Goal: Task Accomplishment & Management: Complete application form

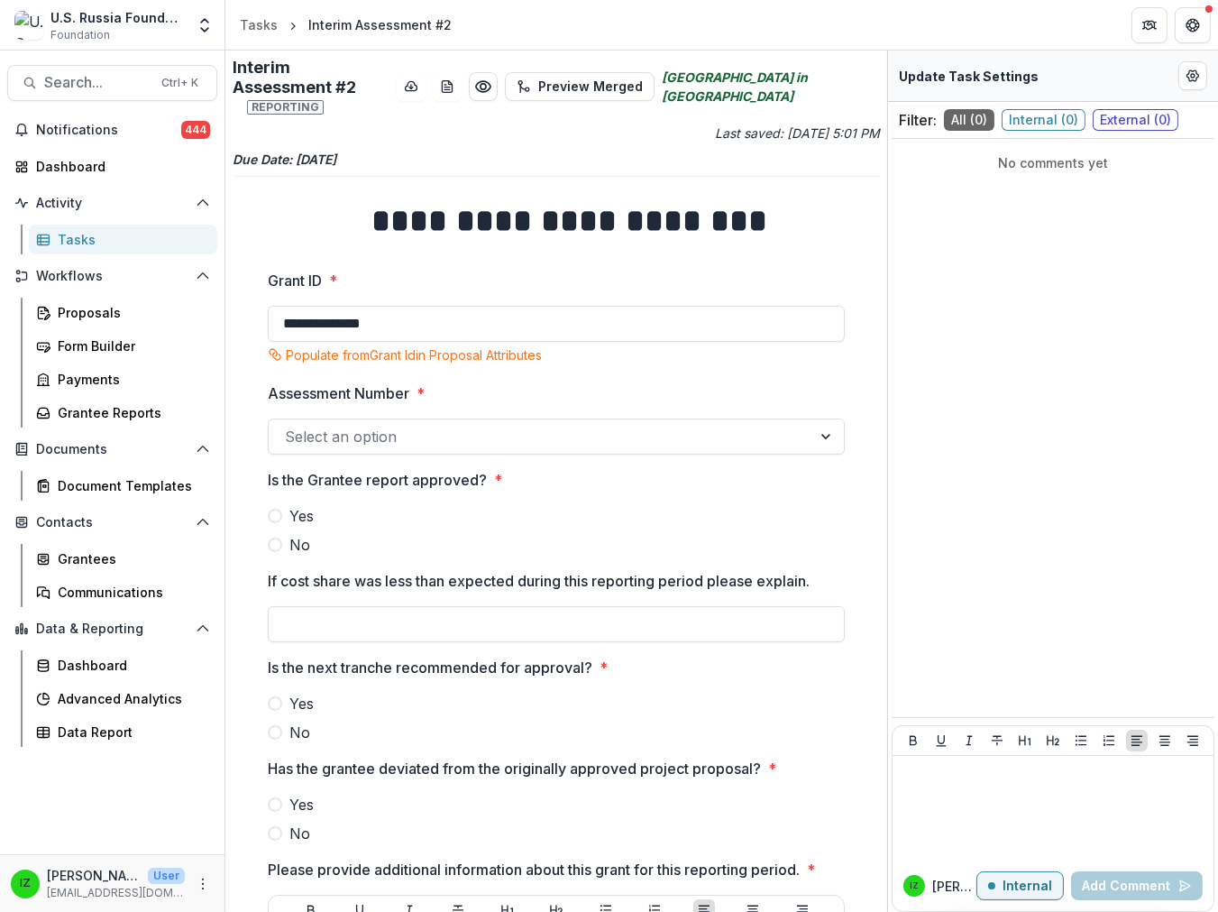
click at [96, 249] on div "Tasks" at bounding box center [130, 239] width 145 height 19
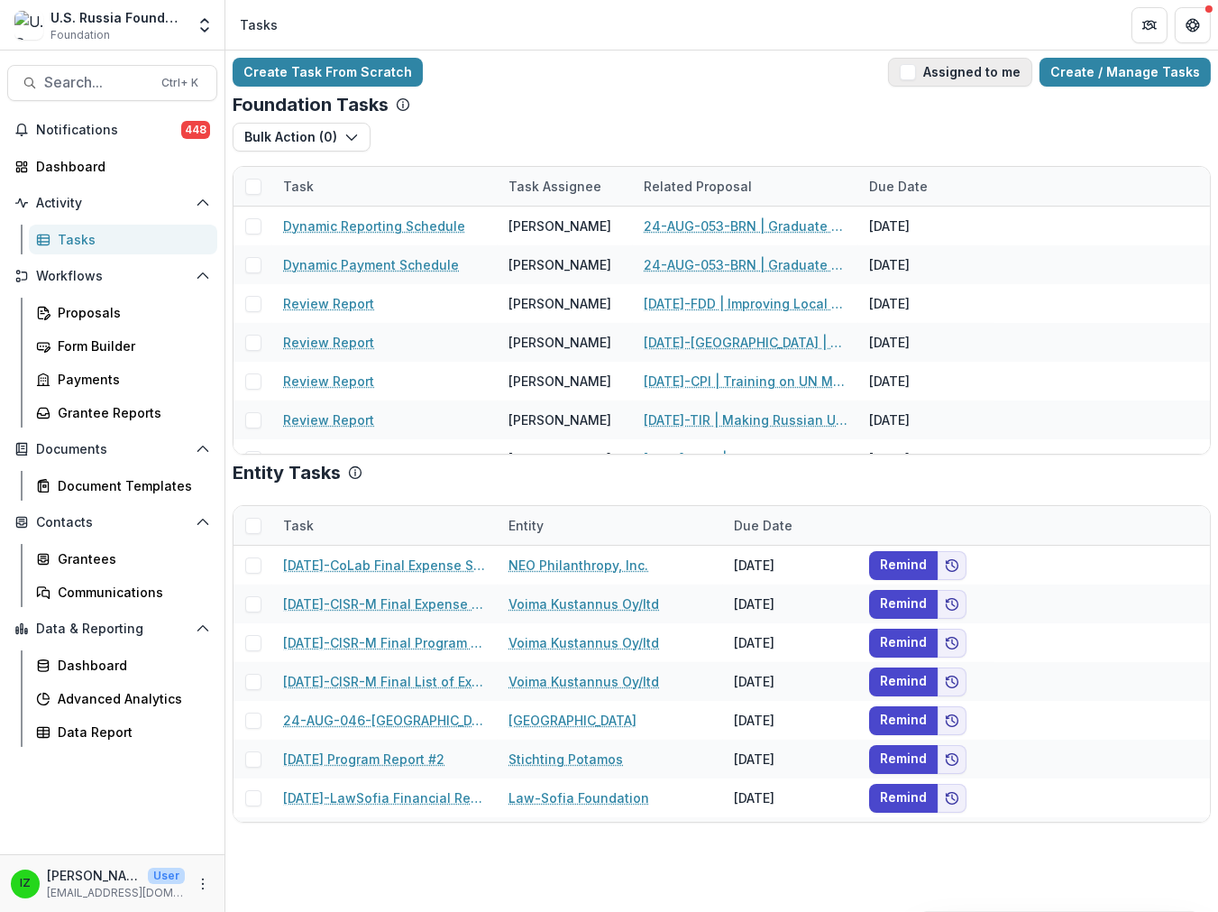
click at [900, 78] on span "button" at bounding box center [908, 72] width 16 height 16
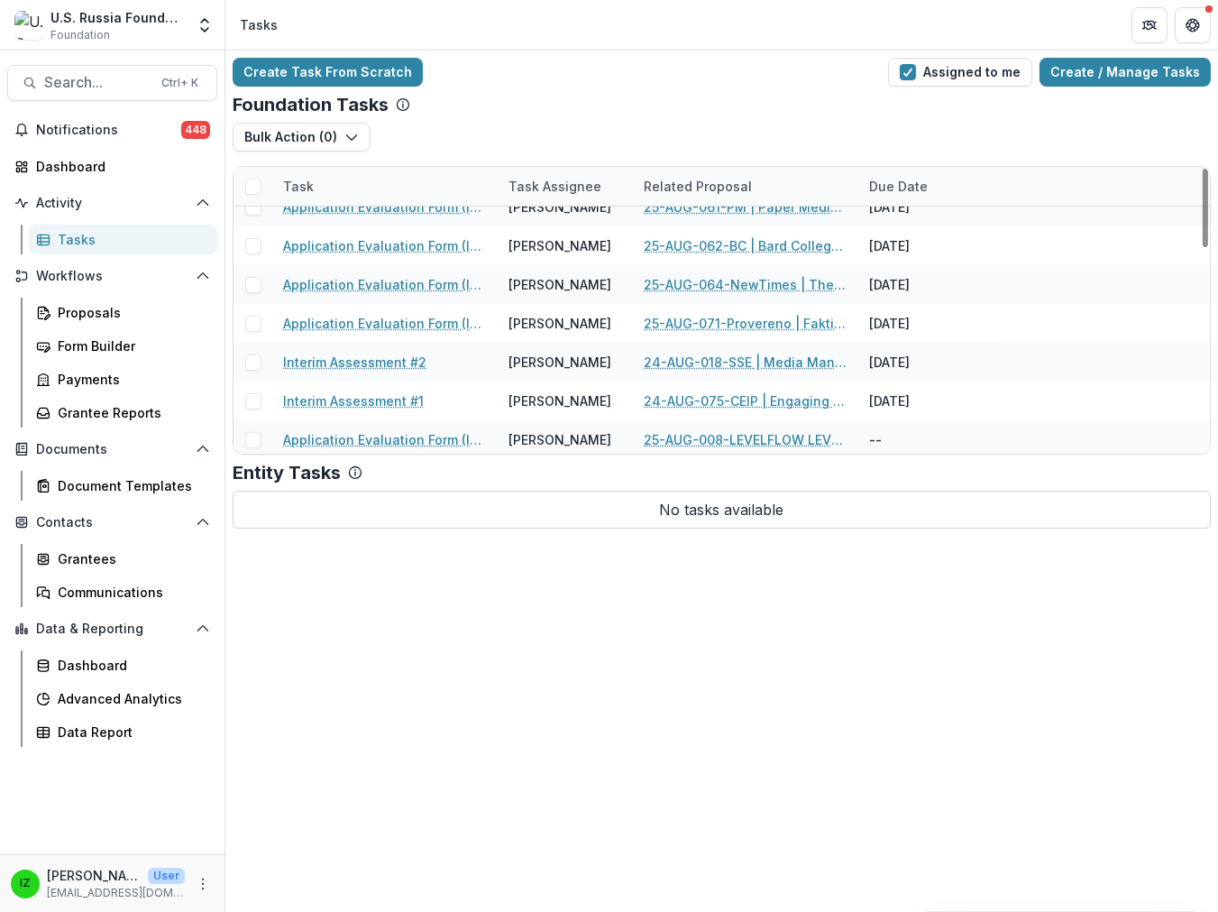
scroll to position [701, 0]
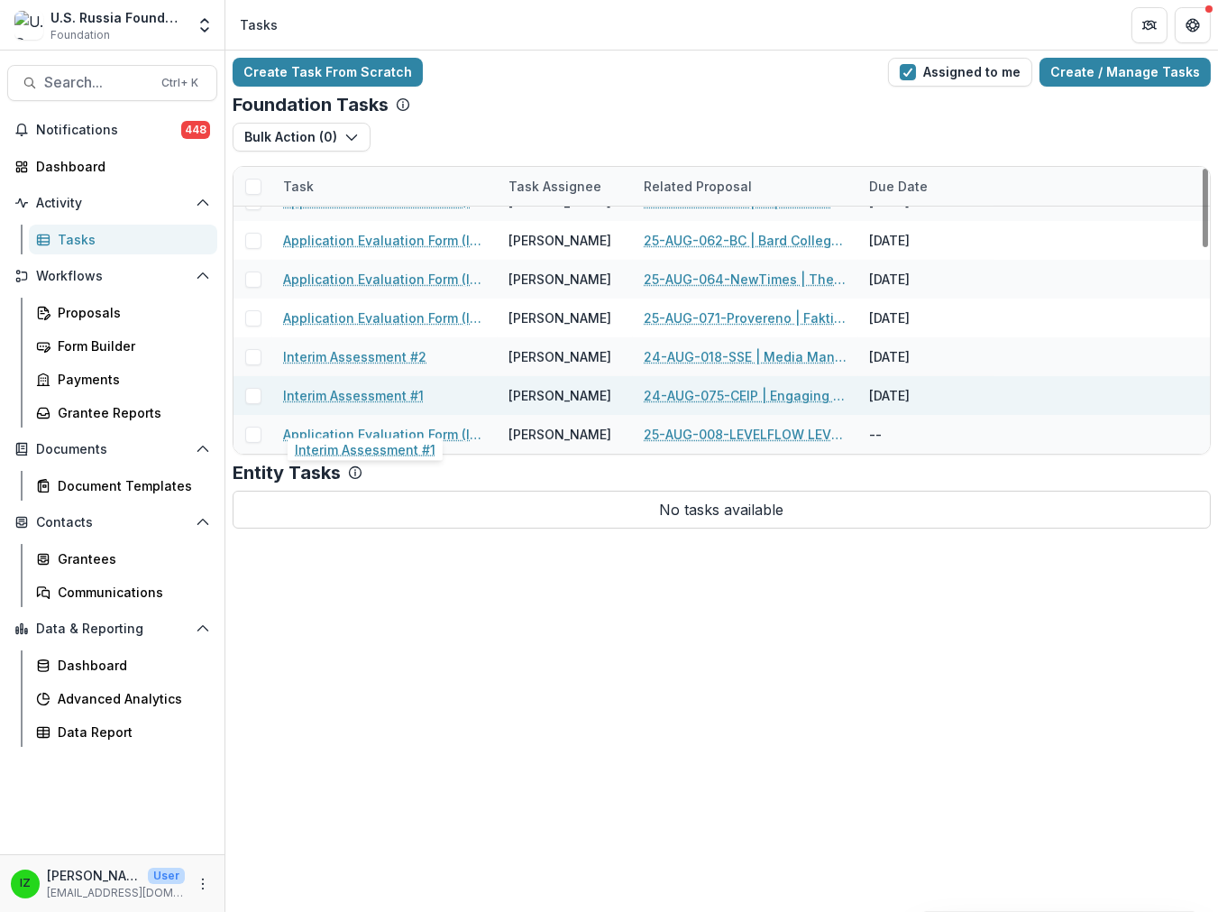
click at [424, 405] on link "Interim Assessment #1" at bounding box center [353, 395] width 141 height 19
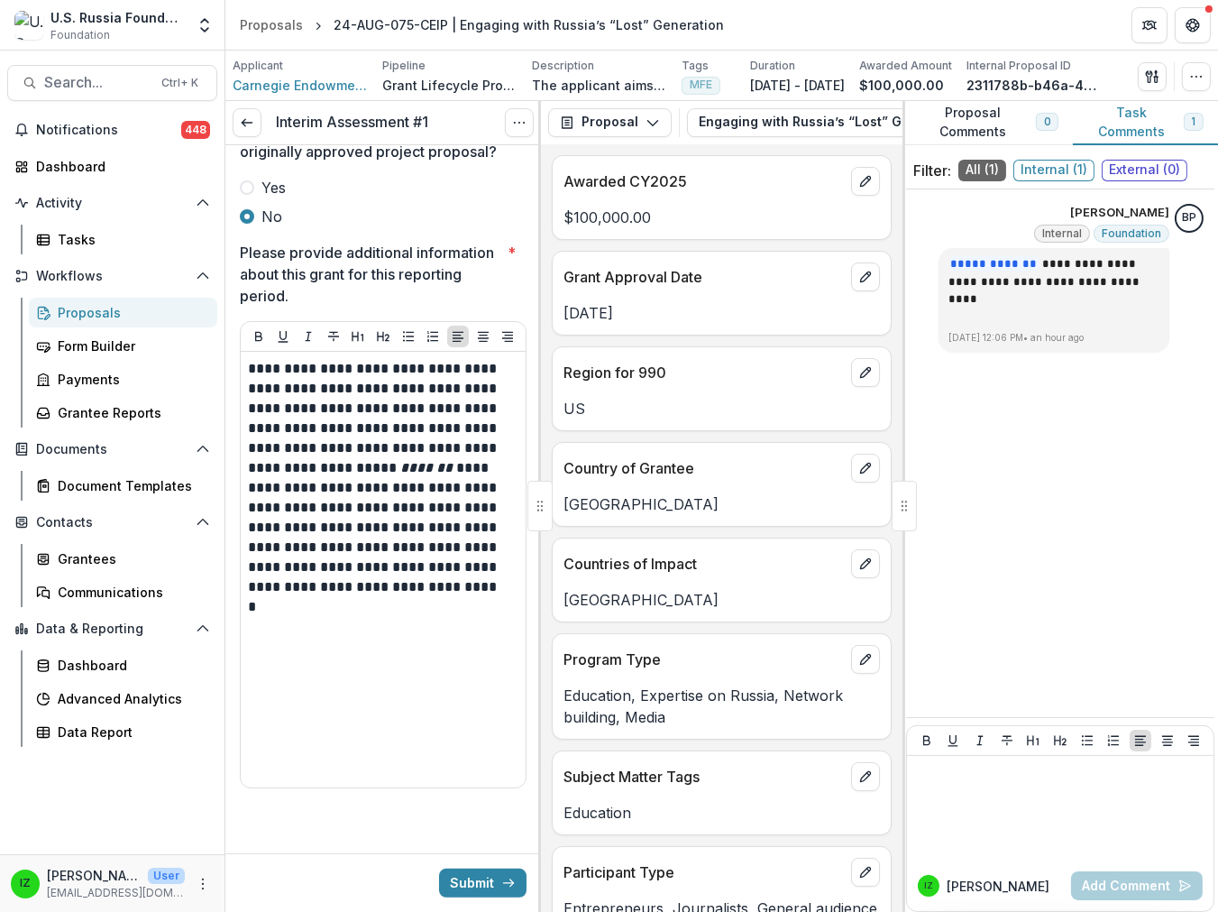
scroll to position [1258, 0]
click at [462, 879] on button "Submit" at bounding box center [482, 882] width 87 height 29
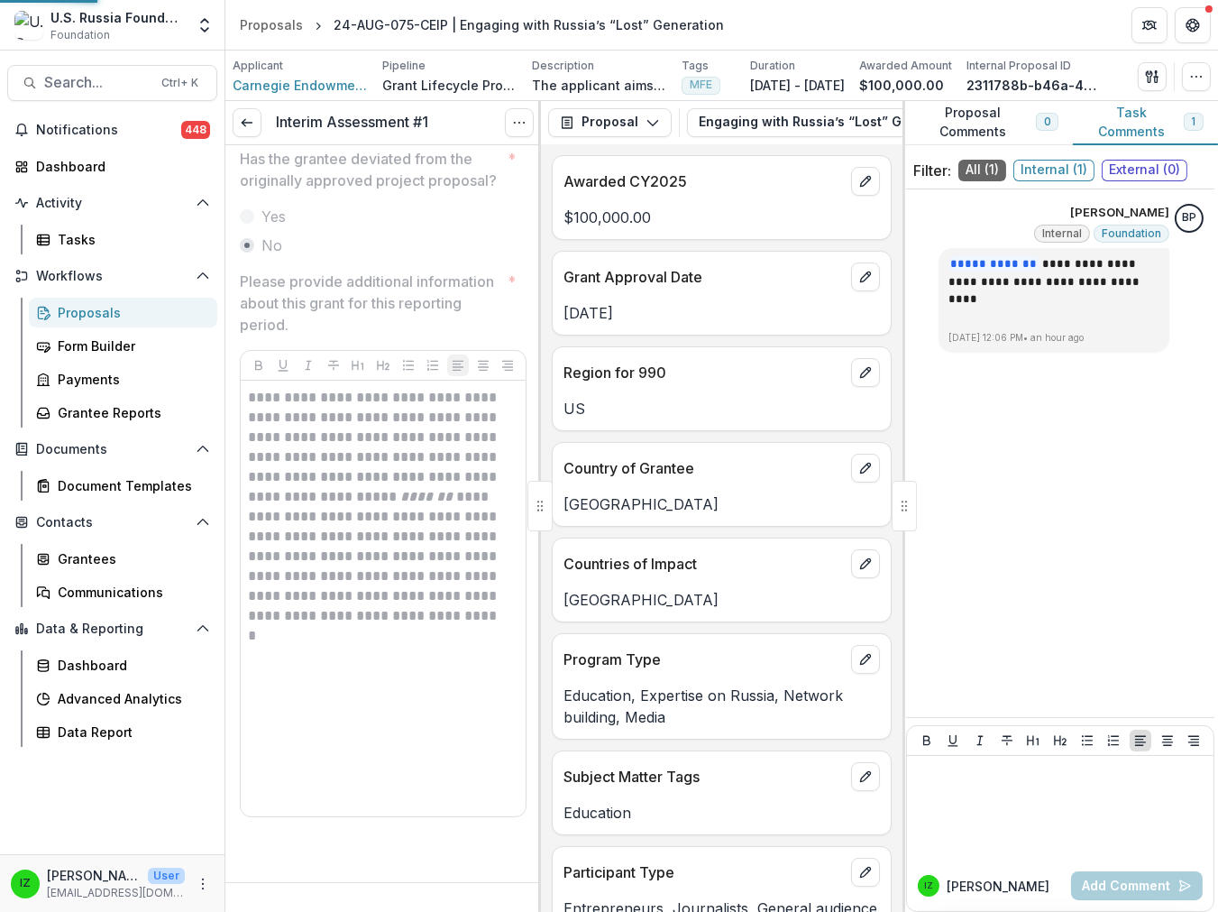
scroll to position [1222, 0]
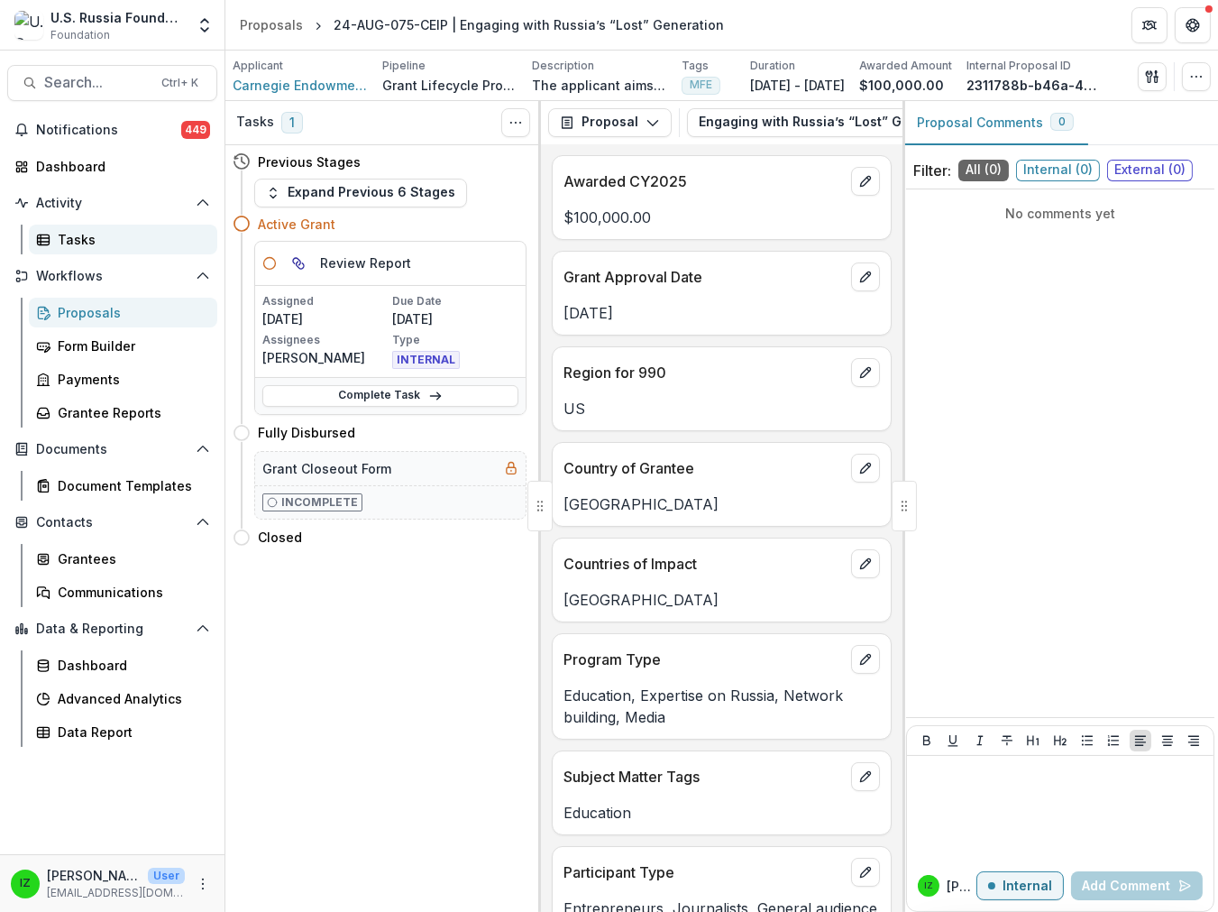
click at [91, 249] on div "Tasks" at bounding box center [130, 239] width 145 height 19
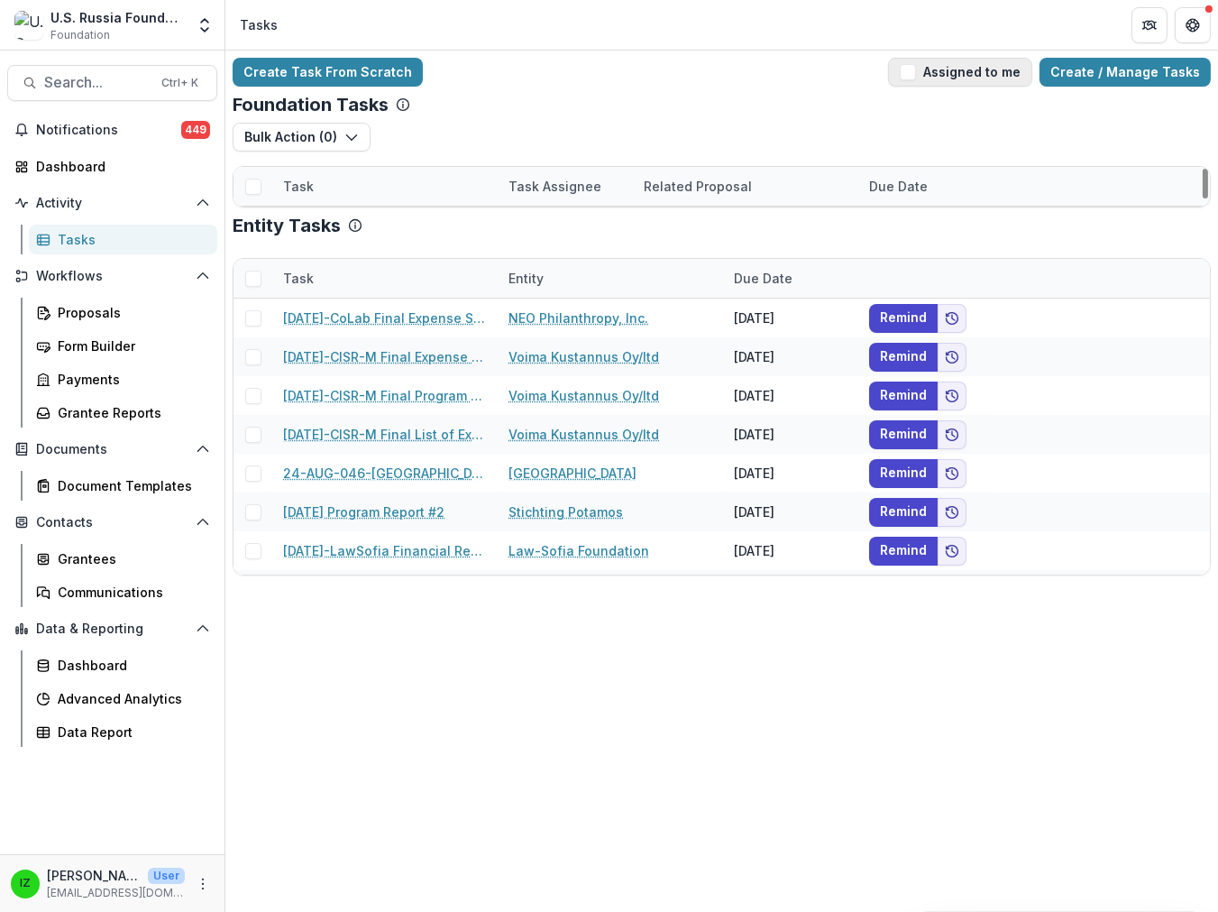
click at [900, 80] on span "button" at bounding box center [908, 72] width 16 height 16
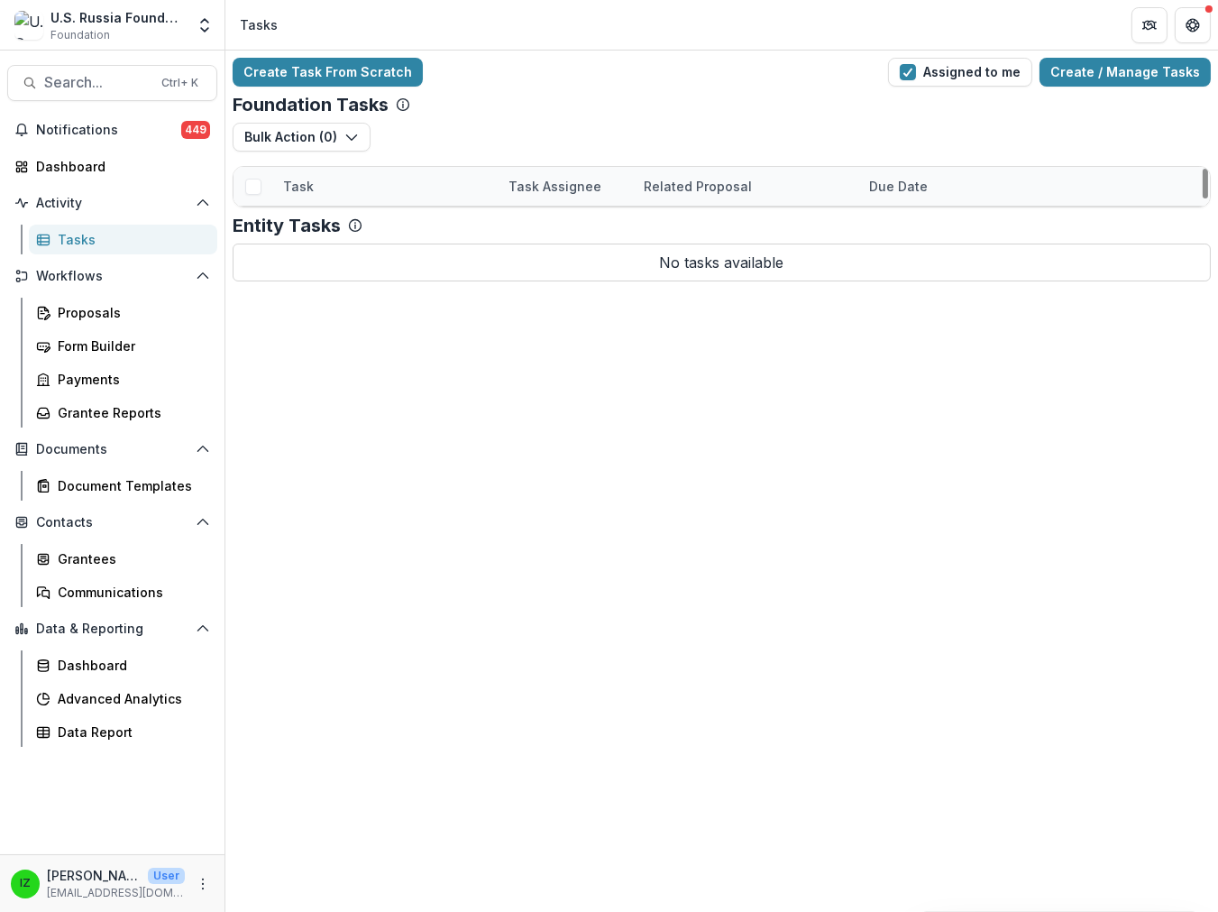
scroll to position [663, 0]
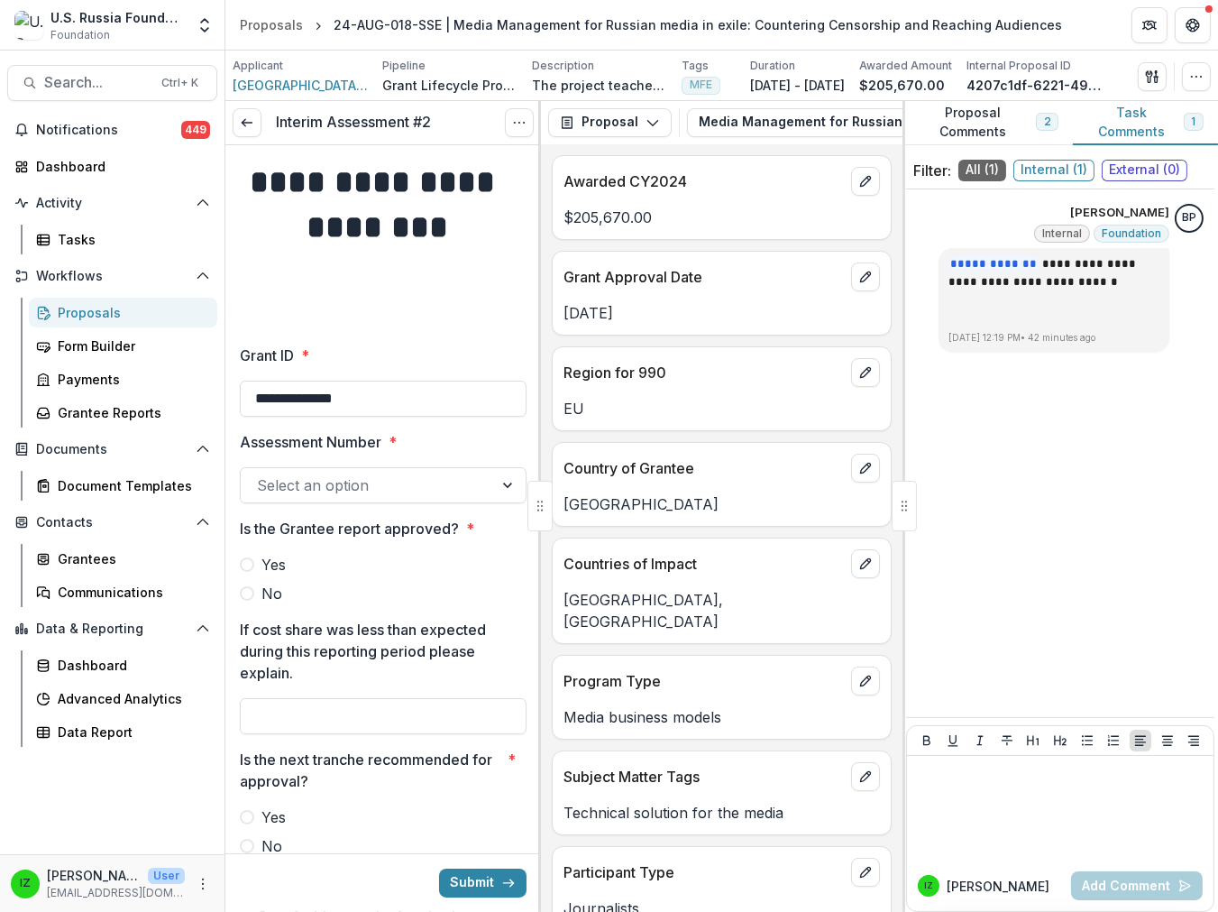
click at [493, 502] on div at bounding box center [509, 485] width 32 height 34
click at [328, 911] on div "1" at bounding box center [609, 923] width 1218 height 22
click at [494, 502] on div at bounding box center [502, 485] width 47 height 34
click at [498, 502] on div at bounding box center [502, 485] width 47 height 34
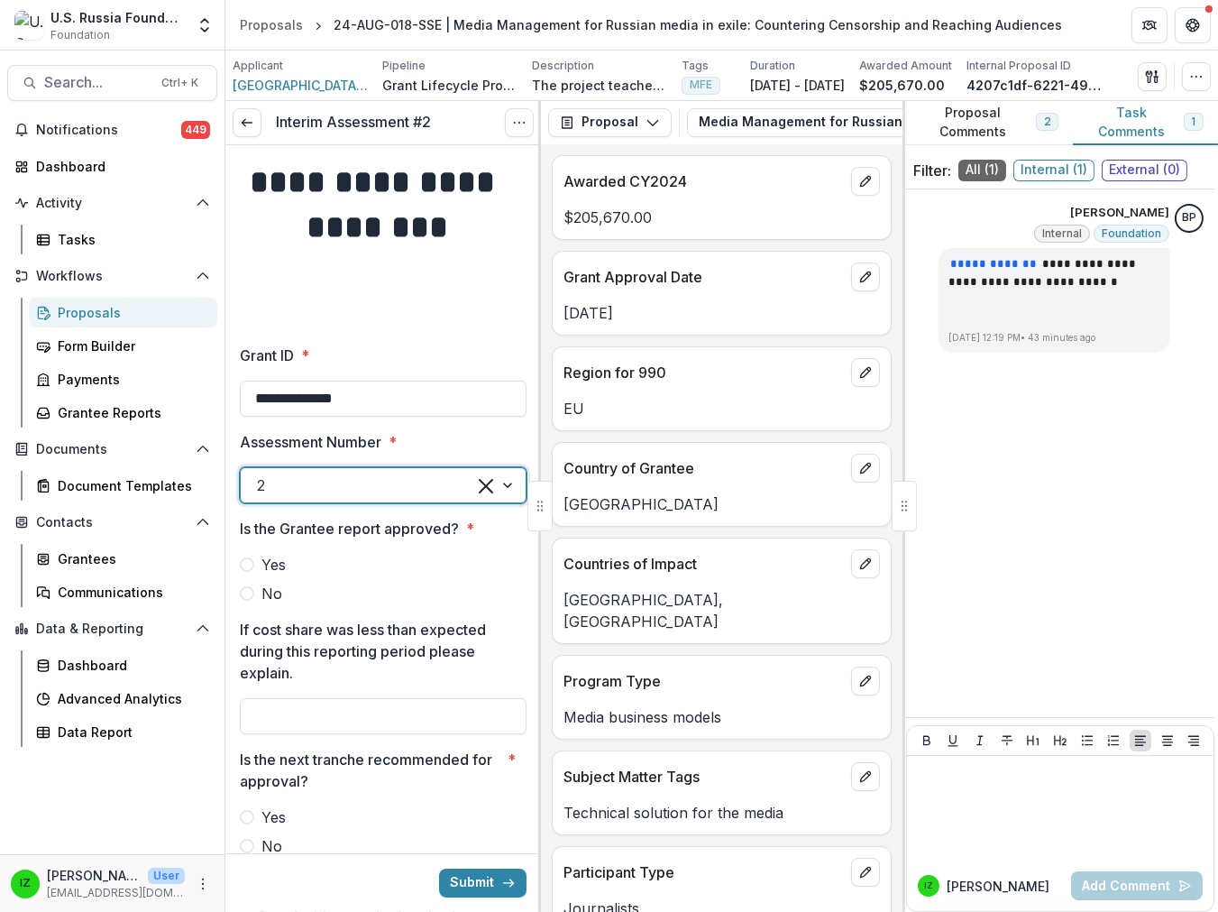
click at [265, 911] on div "1" at bounding box center [609, 923] width 1218 height 22
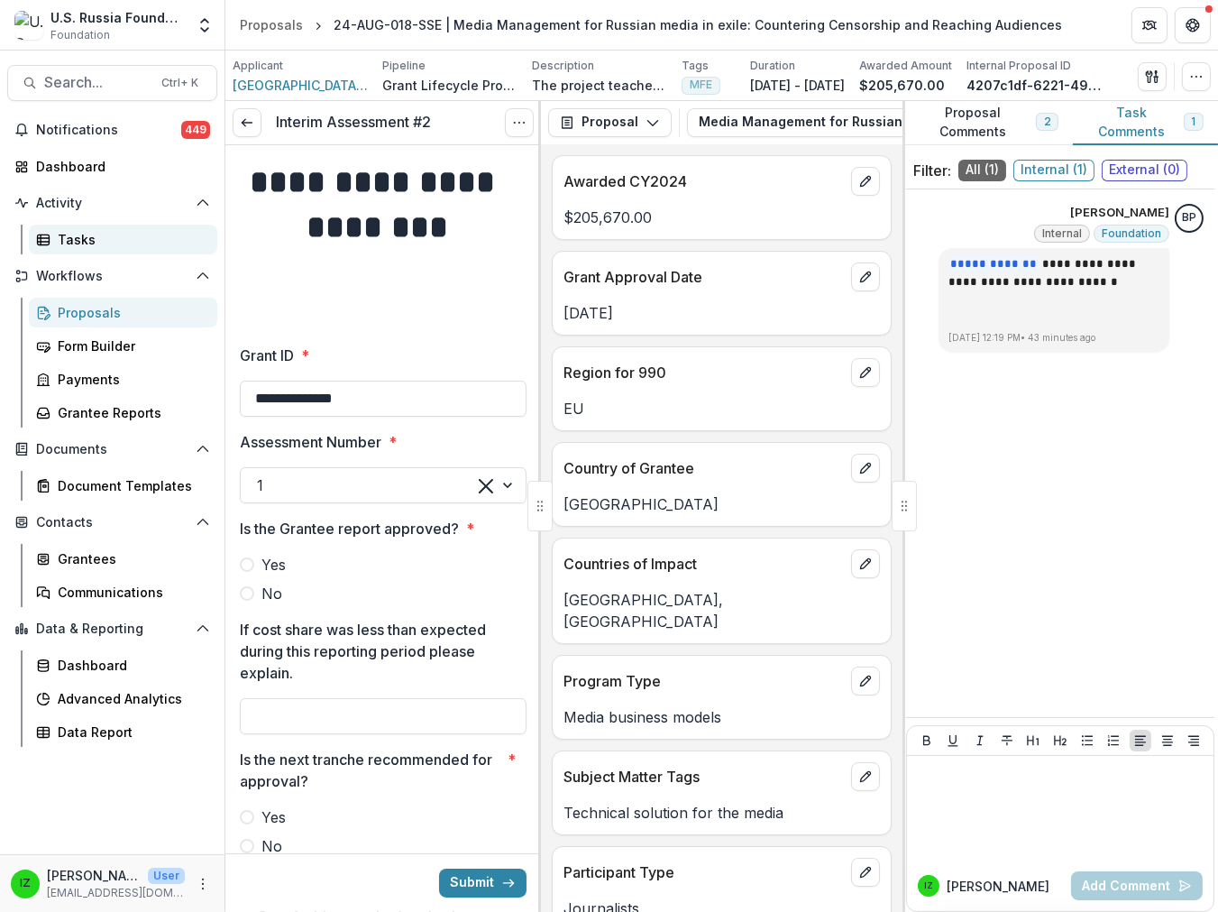
click at [87, 249] on div "Tasks" at bounding box center [130, 239] width 145 height 19
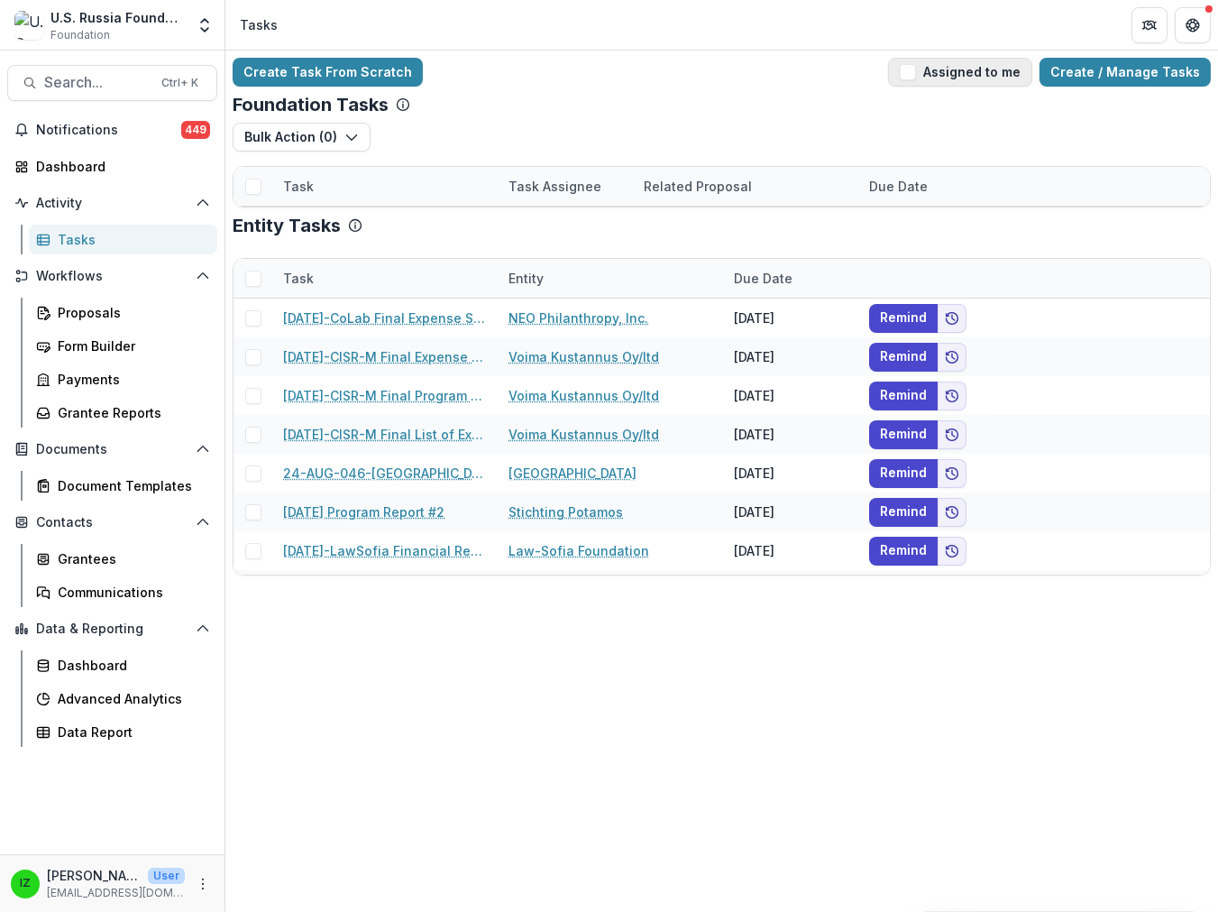
click at [900, 80] on span "button" at bounding box center [908, 72] width 16 height 16
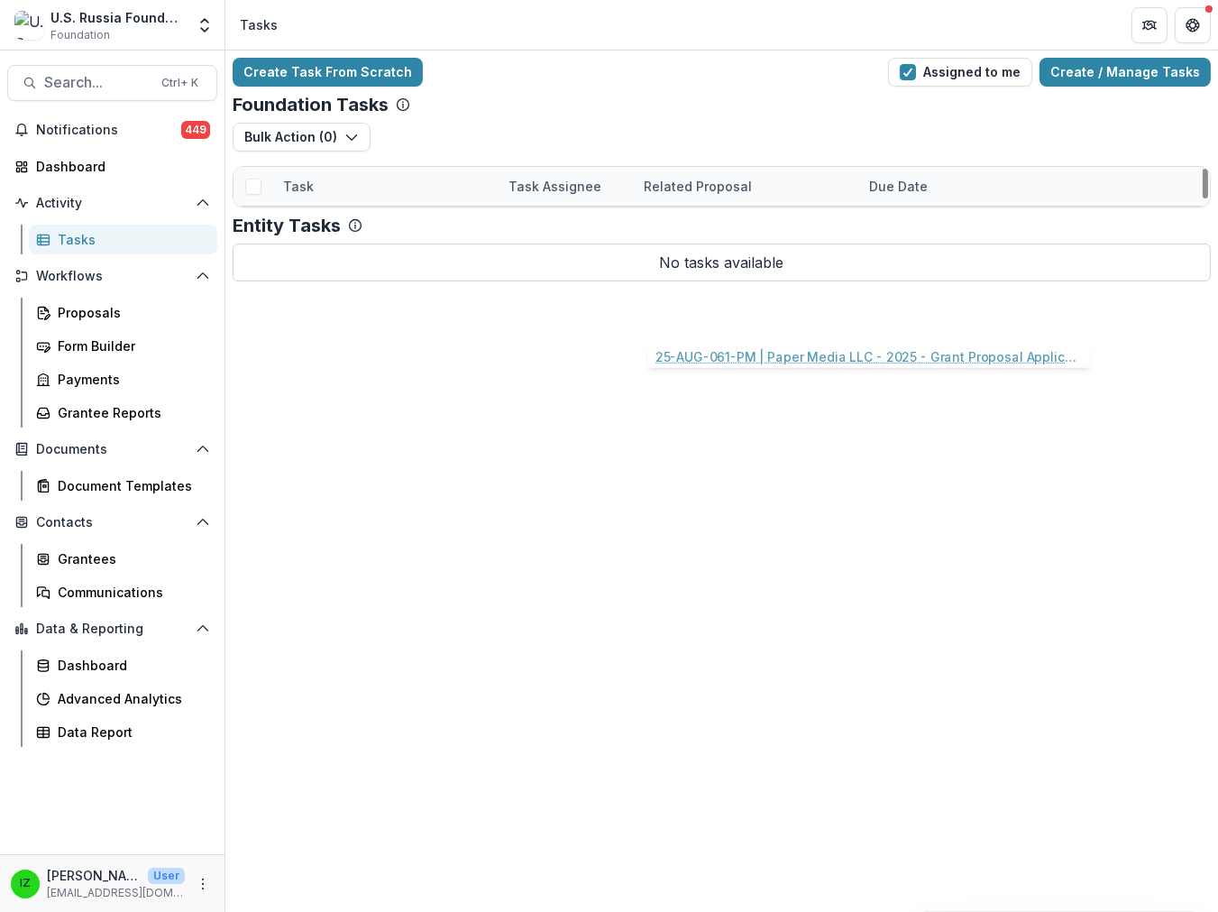
scroll to position [663, 0]
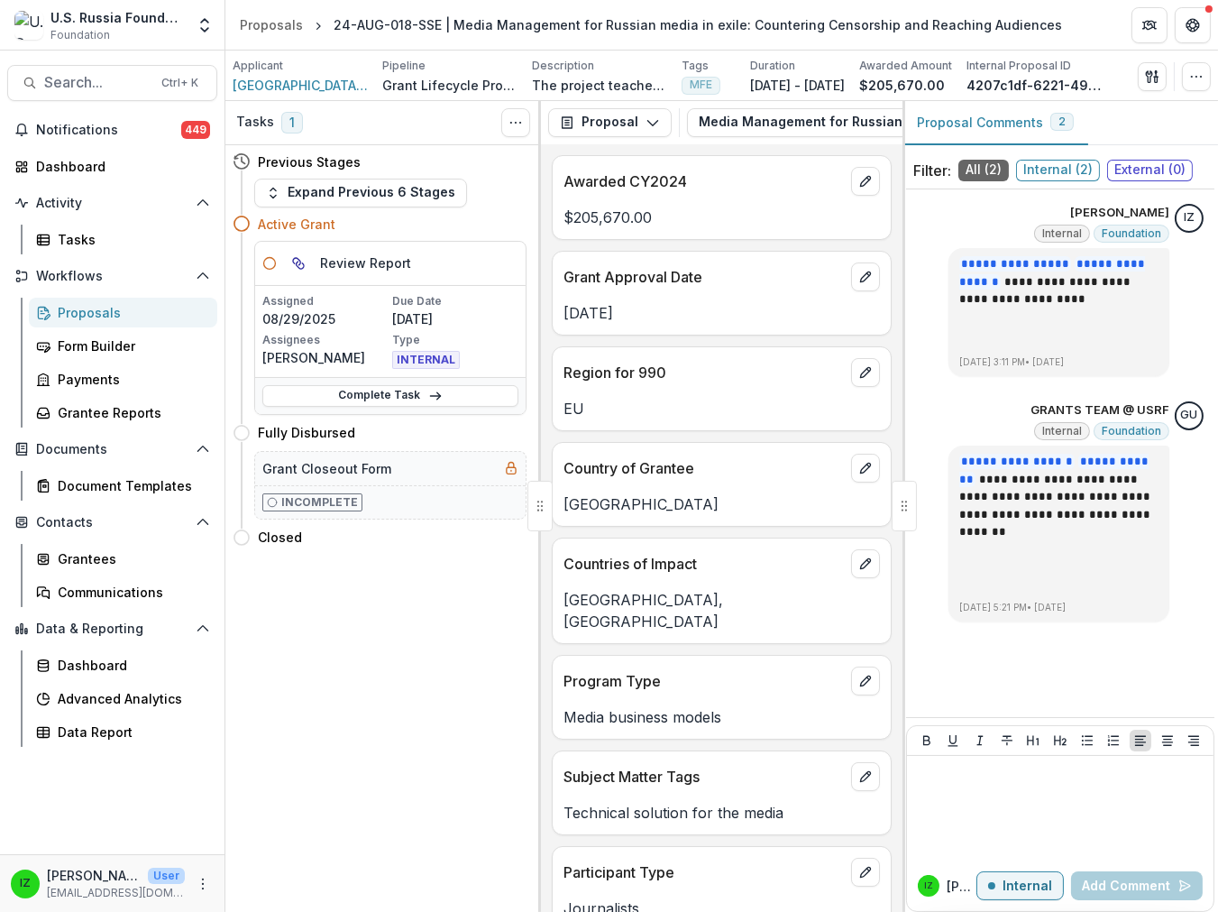
click at [346, 309] on p "Assigned" at bounding box center [325, 301] width 126 height 16
click at [306, 271] on icon "Parent task" at bounding box center [298, 263] width 14 height 14
click at [502, 234] on div "Active Grant" at bounding box center [392, 224] width 269 height 19
click at [309, 347] on div "Assigned 08/29/2025 Due Date 09/01/2025 Assignees Gennady Podolny Type INTERNAL" at bounding box center [390, 331] width 271 height 91
click at [402, 272] on h5 "Review Report" at bounding box center [365, 262] width 91 height 19
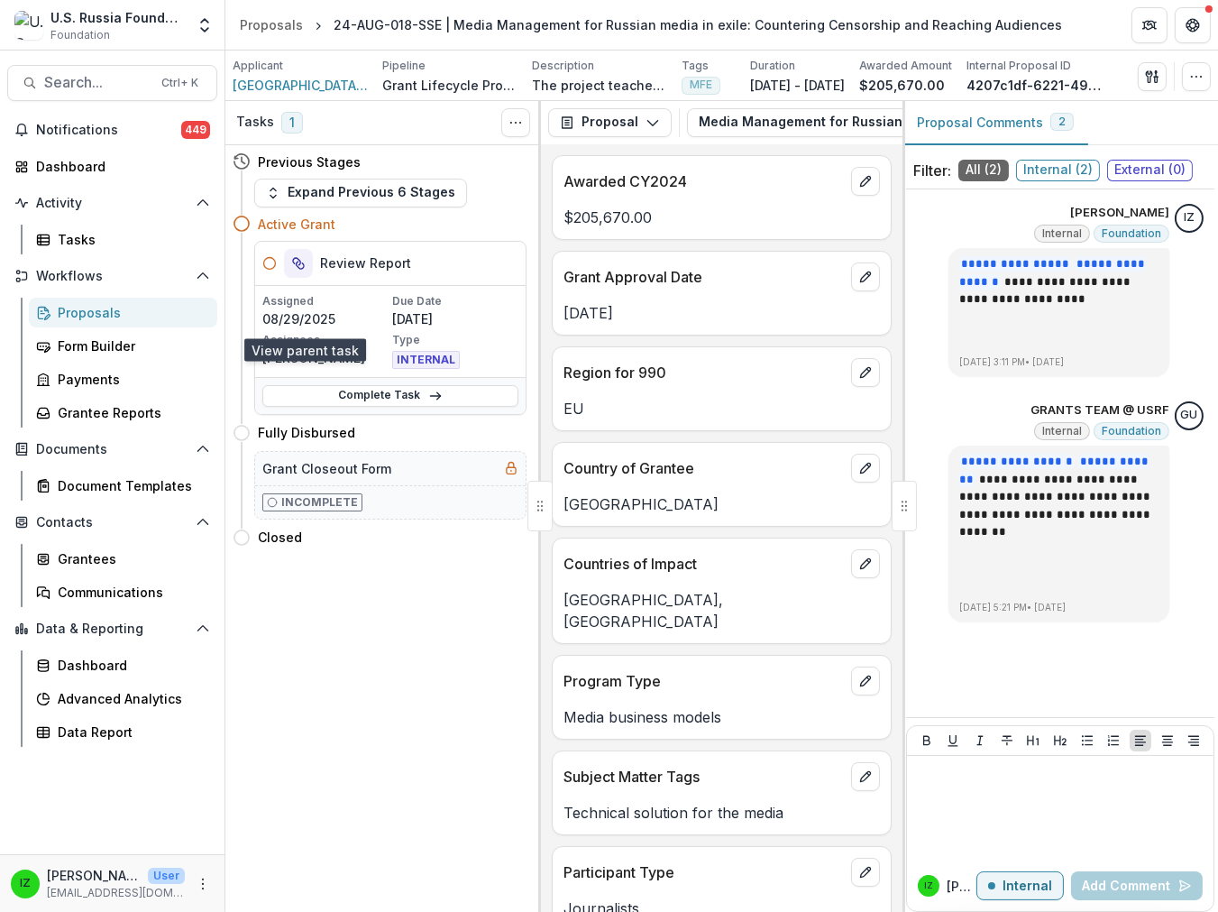
click at [306, 271] on icon "Parent task" at bounding box center [298, 263] width 14 height 14
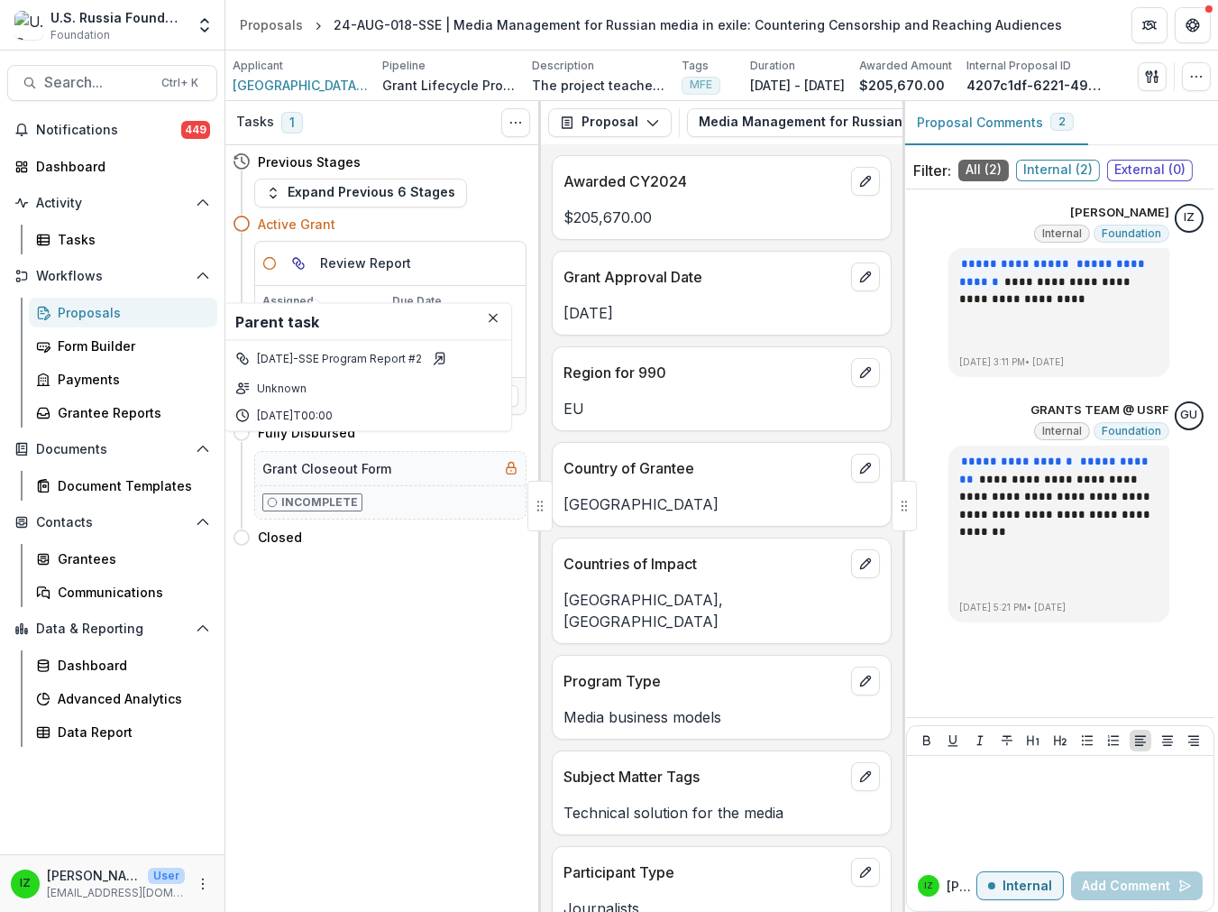
click at [418, 366] on p "[DATE]-SSE Program Report #2" at bounding box center [339, 358] width 165 height 16
click at [447, 365] on icon "Open parent task" at bounding box center [440, 358] width 14 height 14
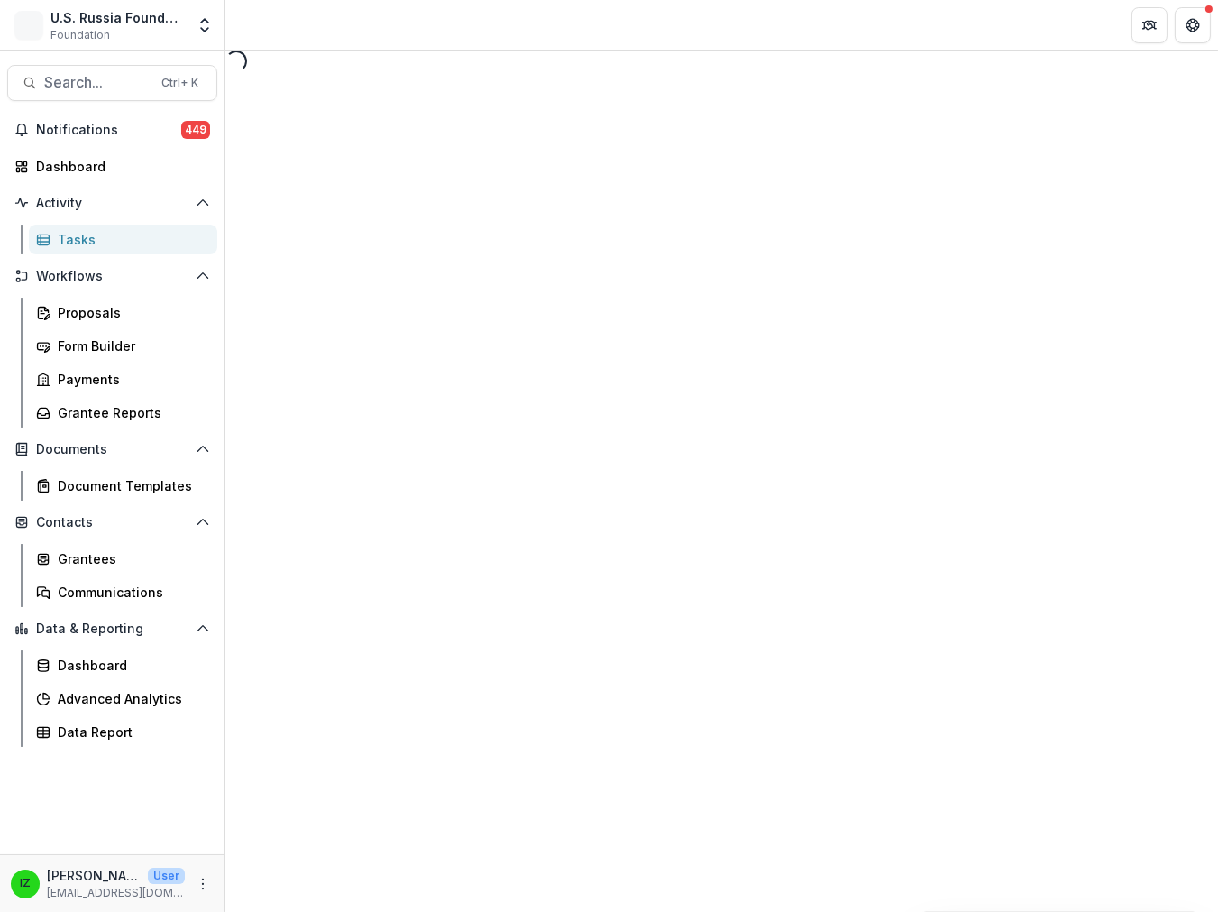
select select "********"
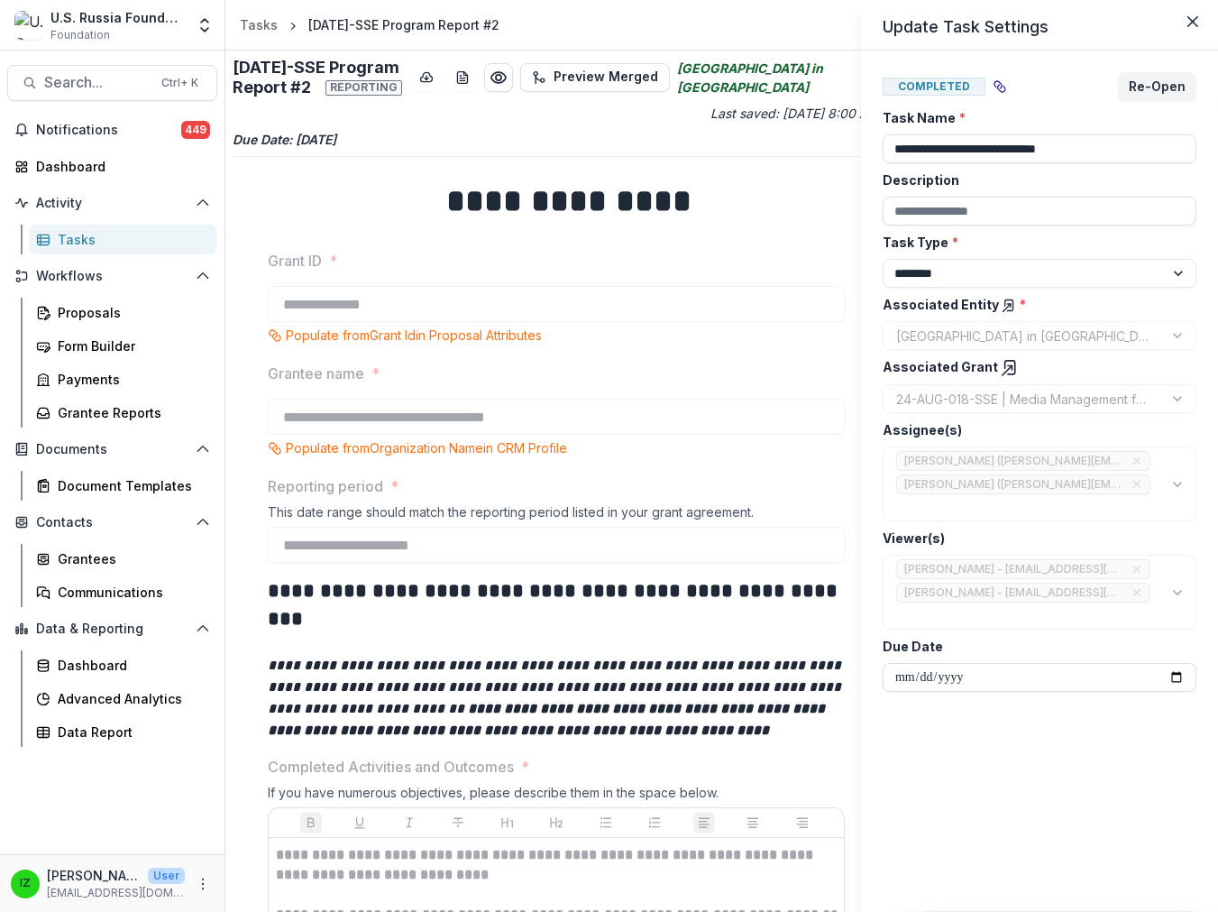
click at [714, 530] on div "**********" at bounding box center [609, 456] width 1218 height 912
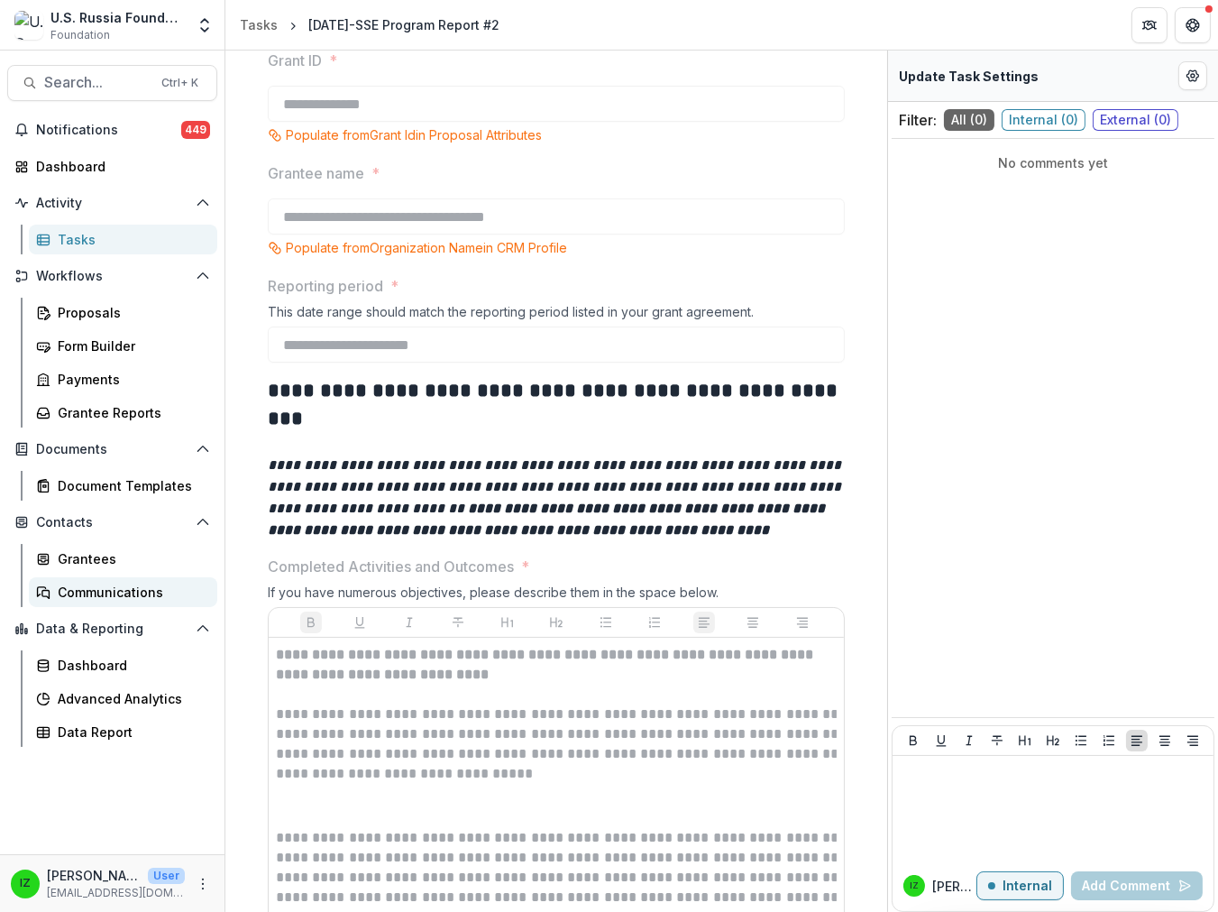
scroll to position [156, 0]
click at [99, 674] on div "Dashboard" at bounding box center [130, 665] width 145 height 19
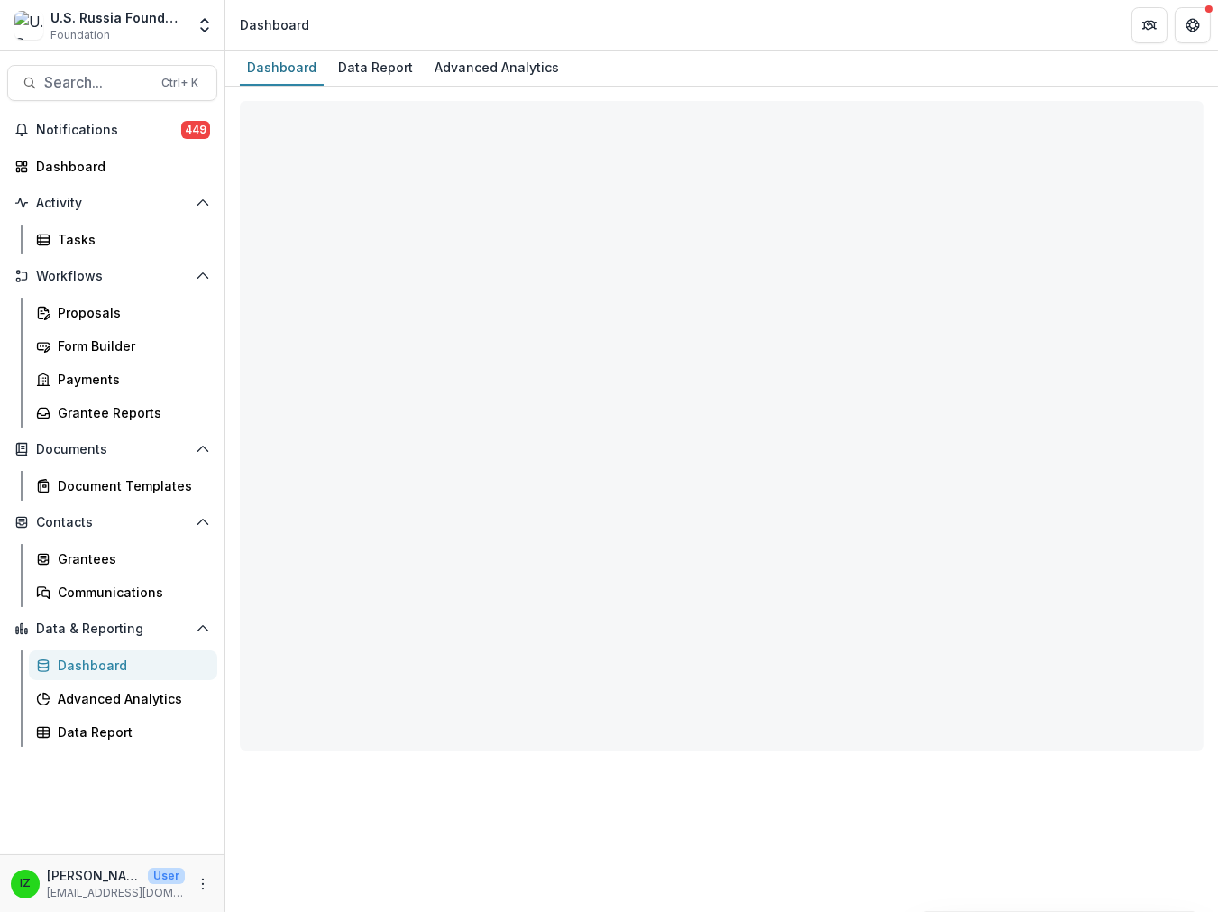
select select "**********"
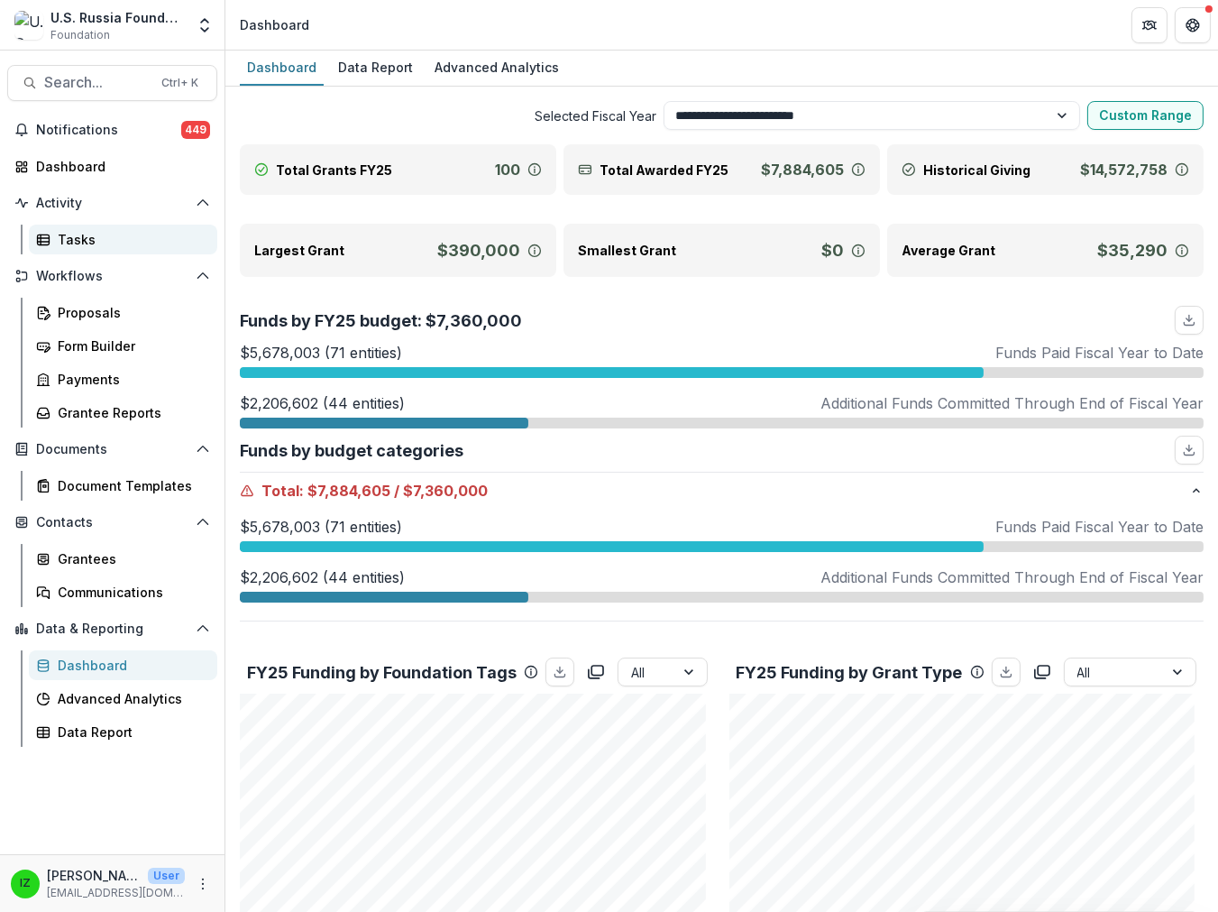
click at [78, 249] on div "Tasks" at bounding box center [130, 239] width 145 height 19
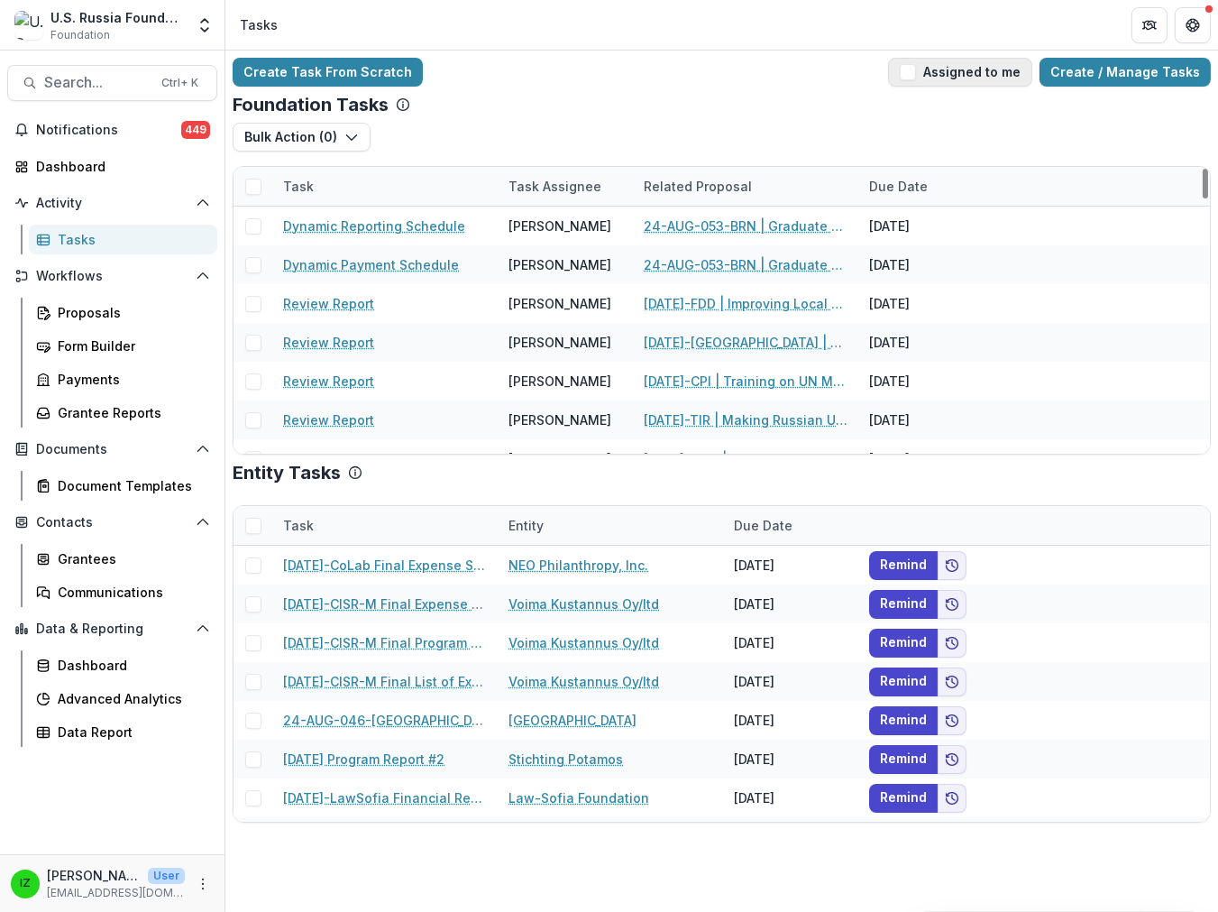
click at [900, 80] on span "button" at bounding box center [908, 72] width 16 height 16
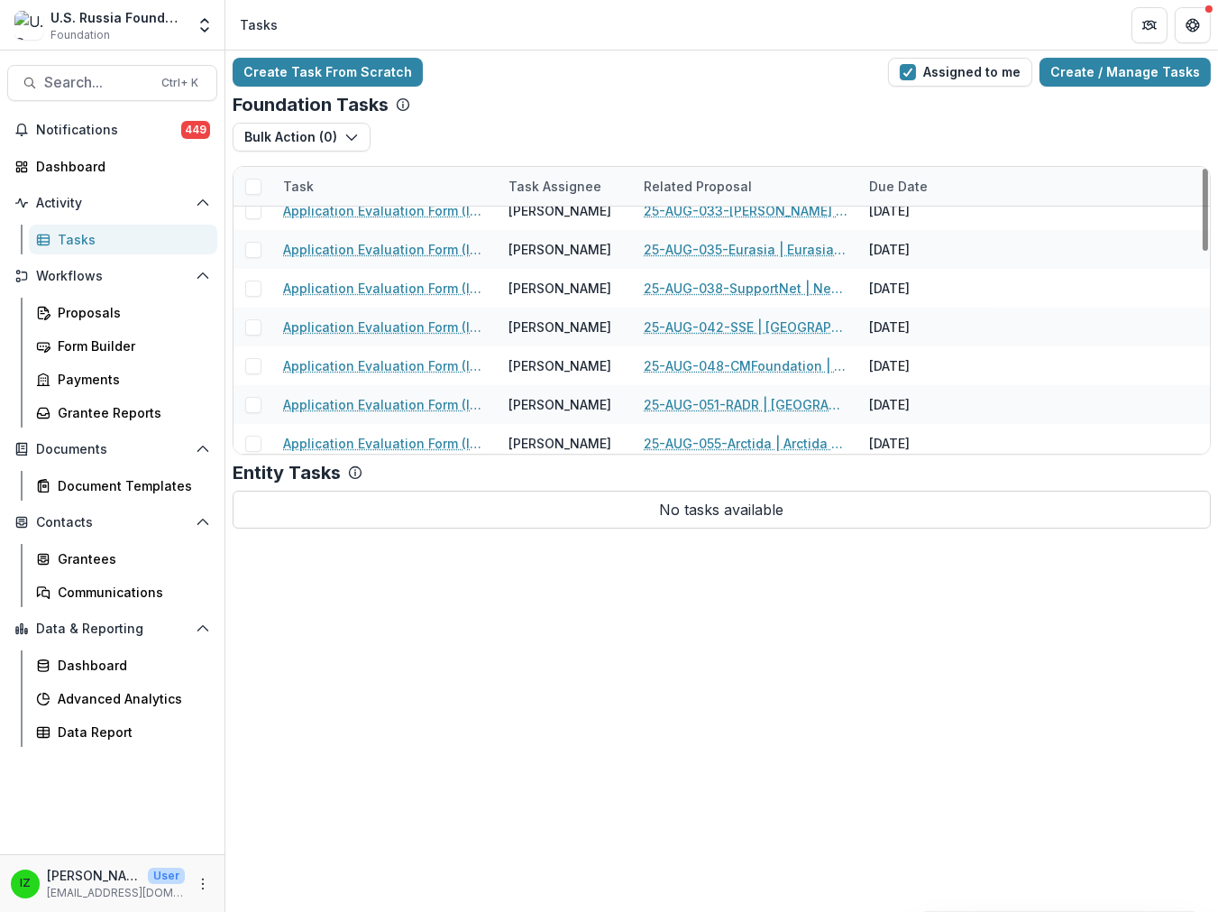
scroll to position [663, 0]
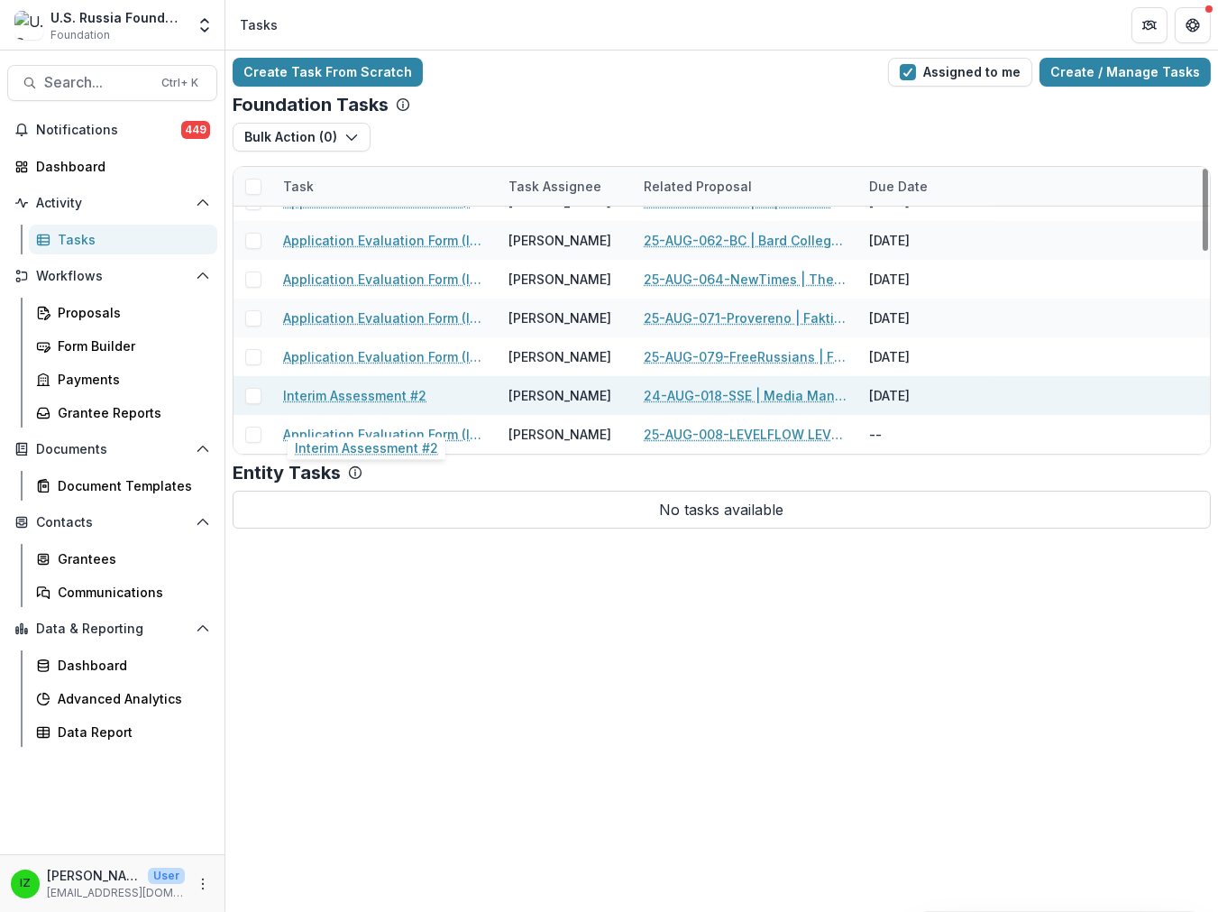
click at [389, 405] on link "Interim Assessment #2" at bounding box center [354, 395] width 143 height 19
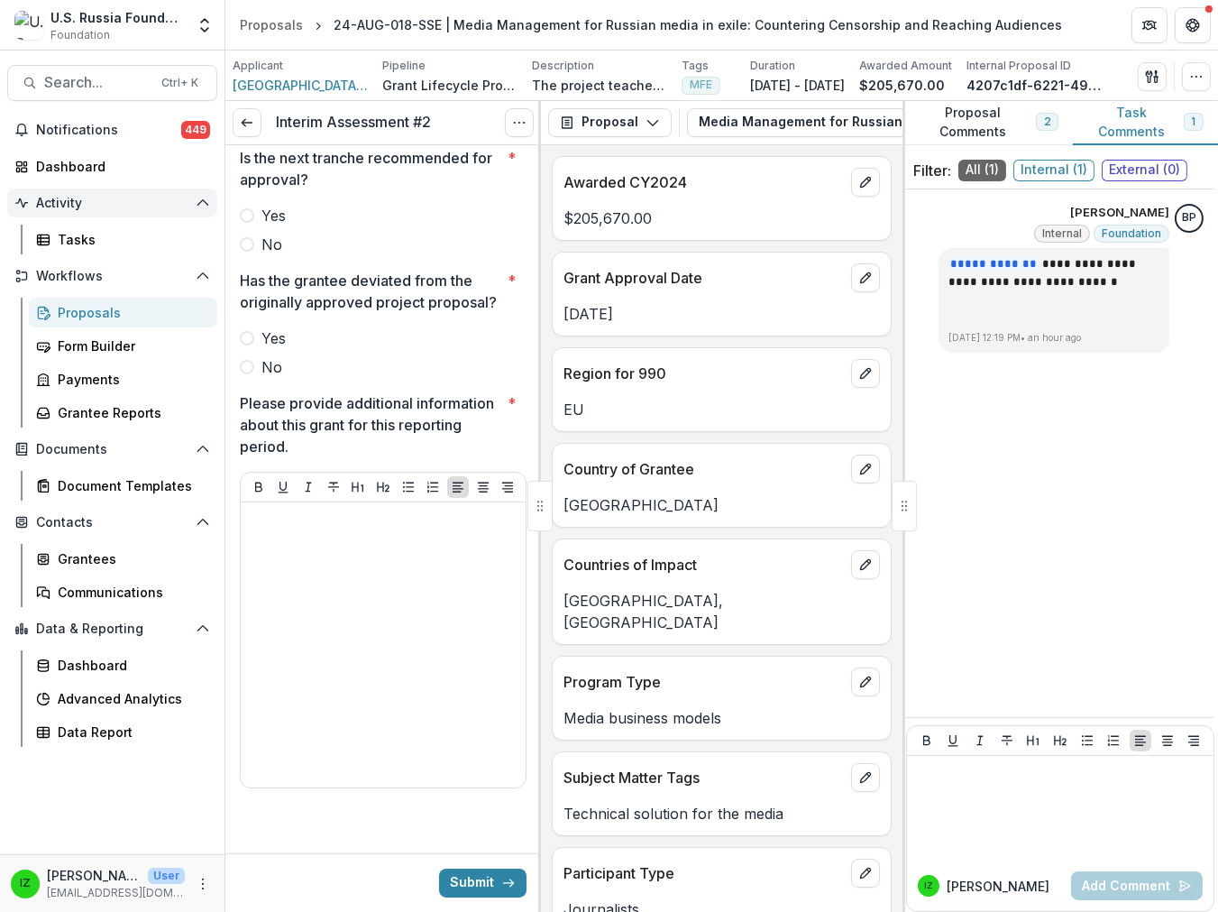
scroll to position [817, 0]
